Goal: Task Accomplishment & Management: Complete application form

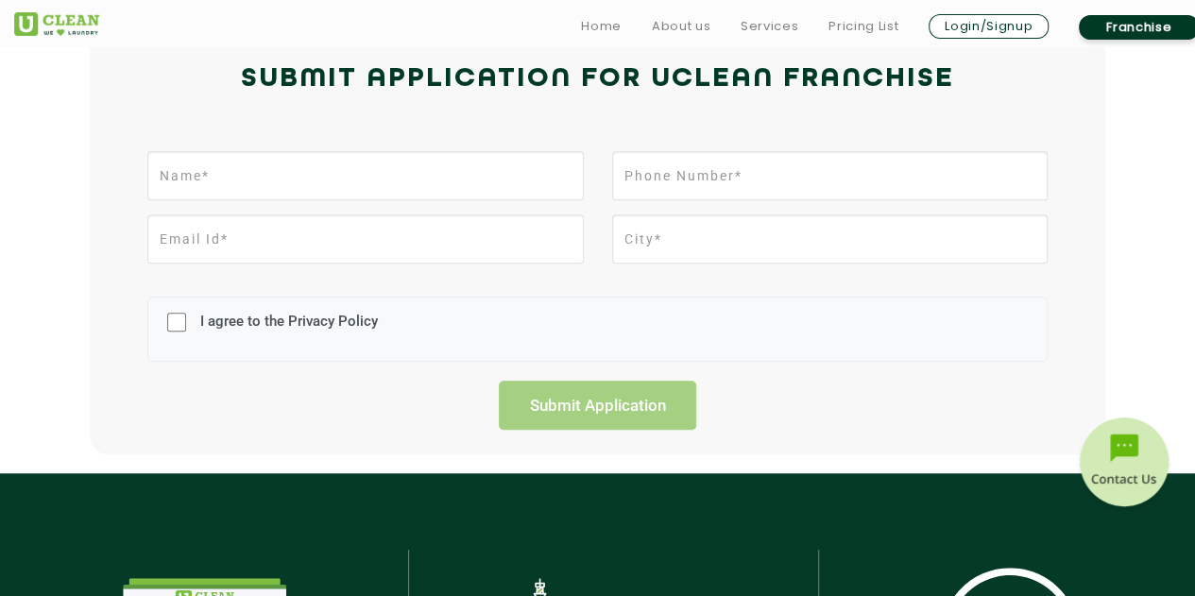
scroll to position [472, 0]
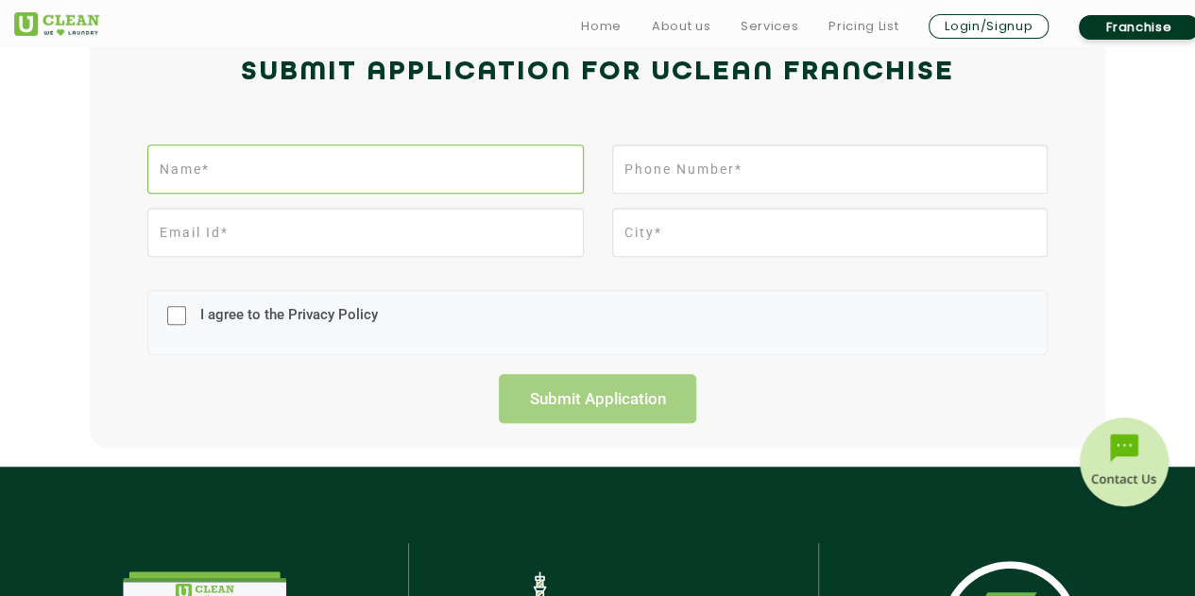
click at [290, 176] on input "text" at bounding box center [364, 169] width 435 height 49
type input "[PERSON_NAME]"
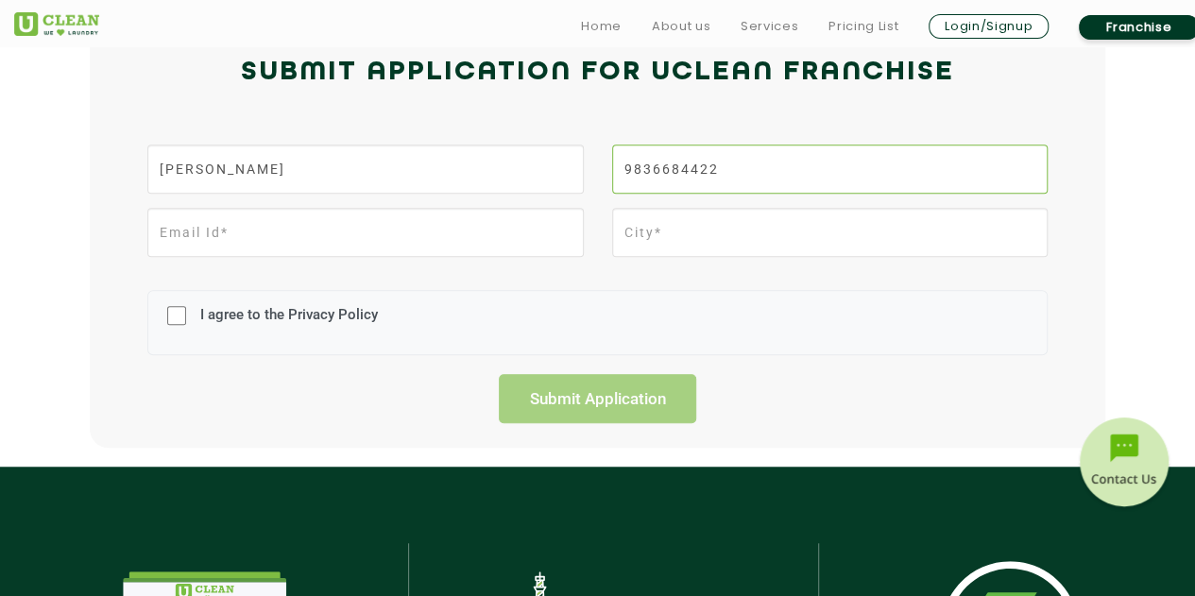
type input "9836684422"
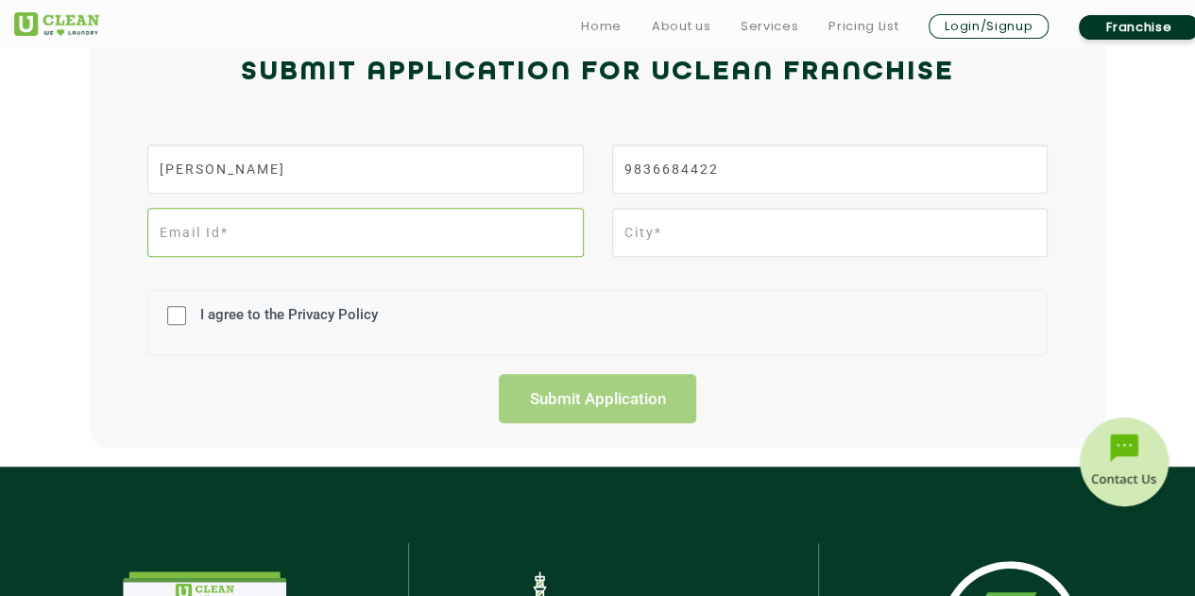
click at [240, 231] on input "email" at bounding box center [364, 232] width 435 height 49
type input "[EMAIL_ADDRESS][DOMAIN_NAME]"
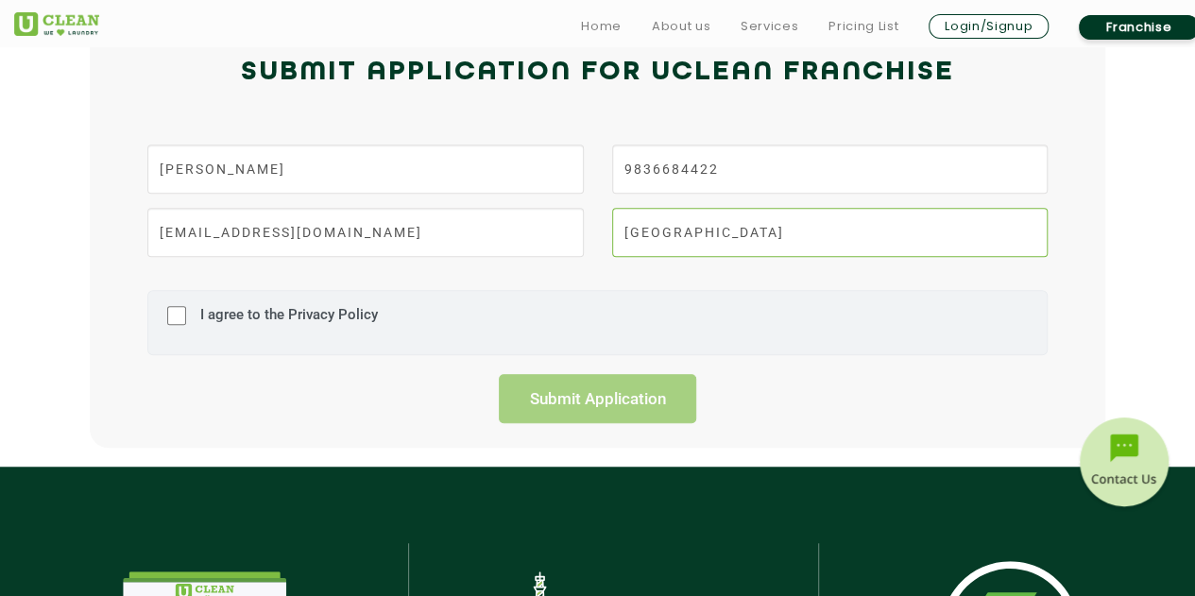
type input "[GEOGRAPHIC_DATA]"
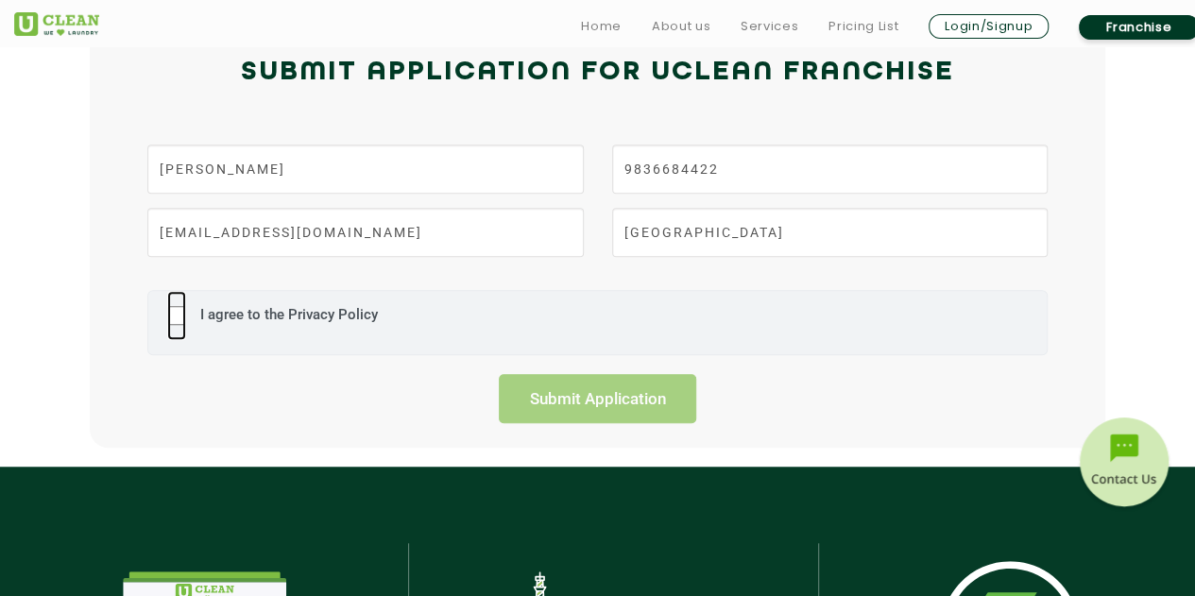
click at [179, 320] on input "I agree to the Privacy Policy" at bounding box center [176, 315] width 19 height 49
checkbox input "true"
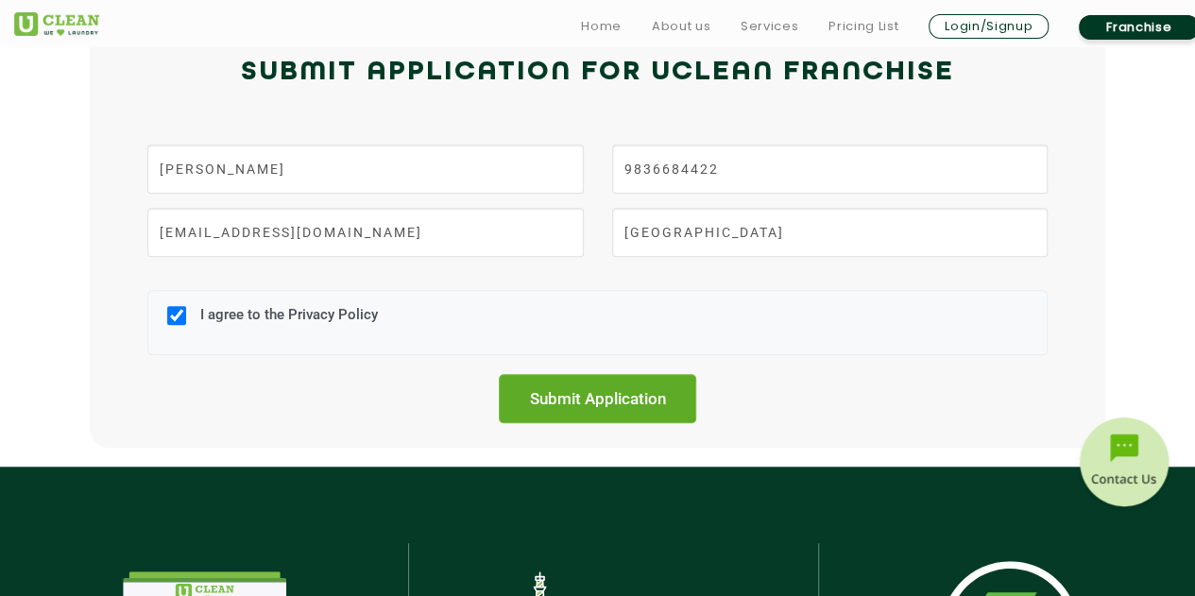
click at [570, 409] on input "Submit Application" at bounding box center [598, 398] width 198 height 49
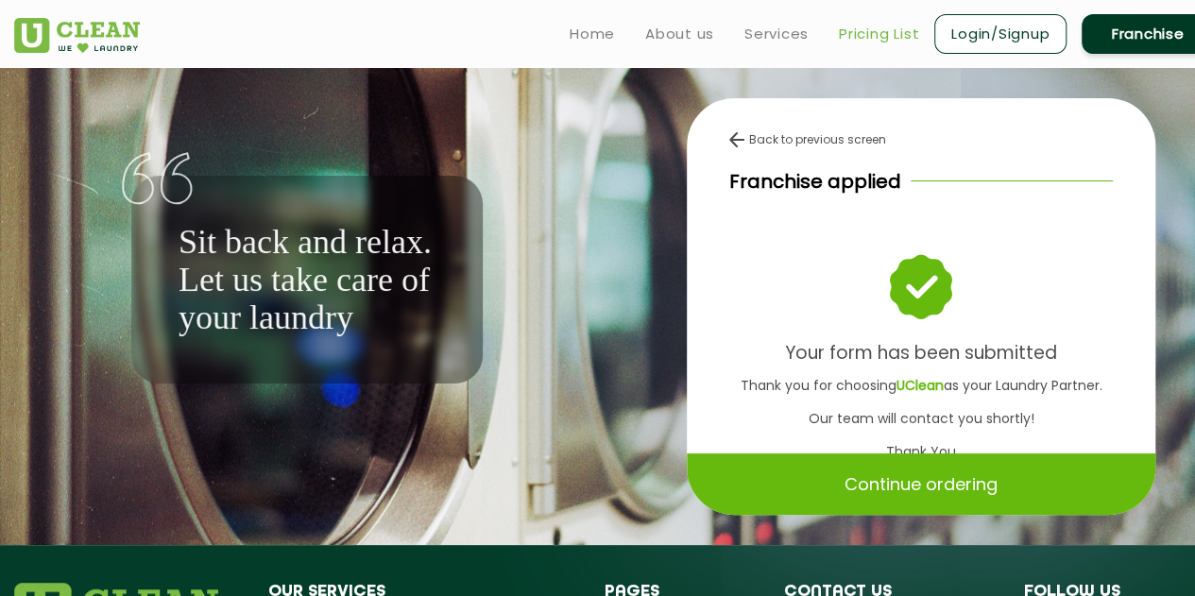
click at [863, 37] on link "Pricing List" at bounding box center [879, 34] width 80 height 23
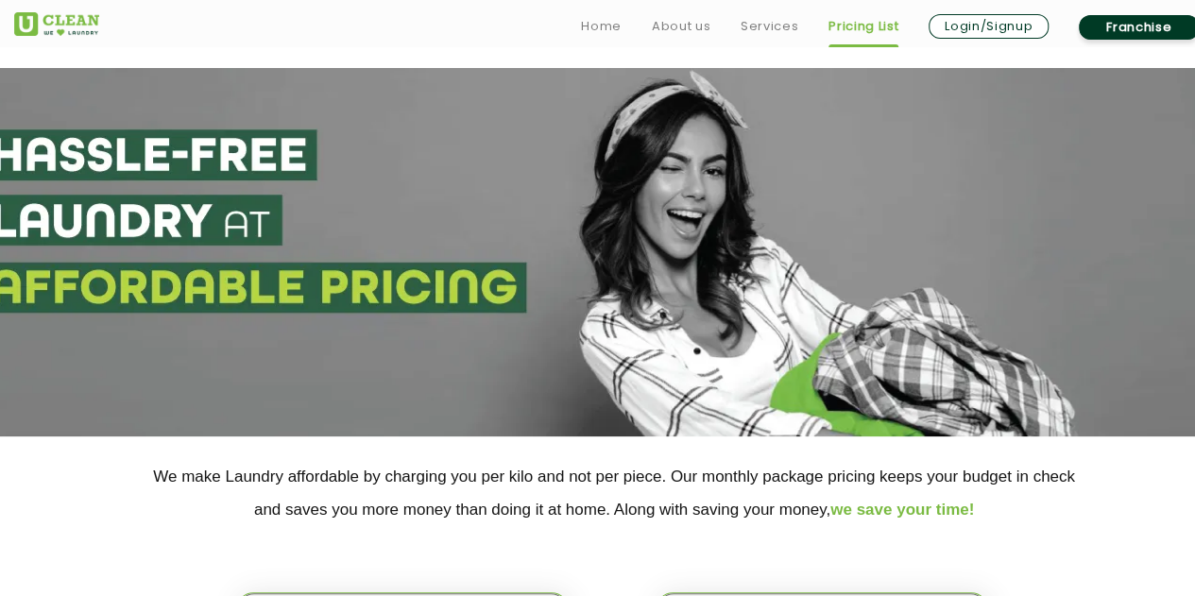
scroll to position [567, 0]
